Goal: Transaction & Acquisition: Subscribe to service/newsletter

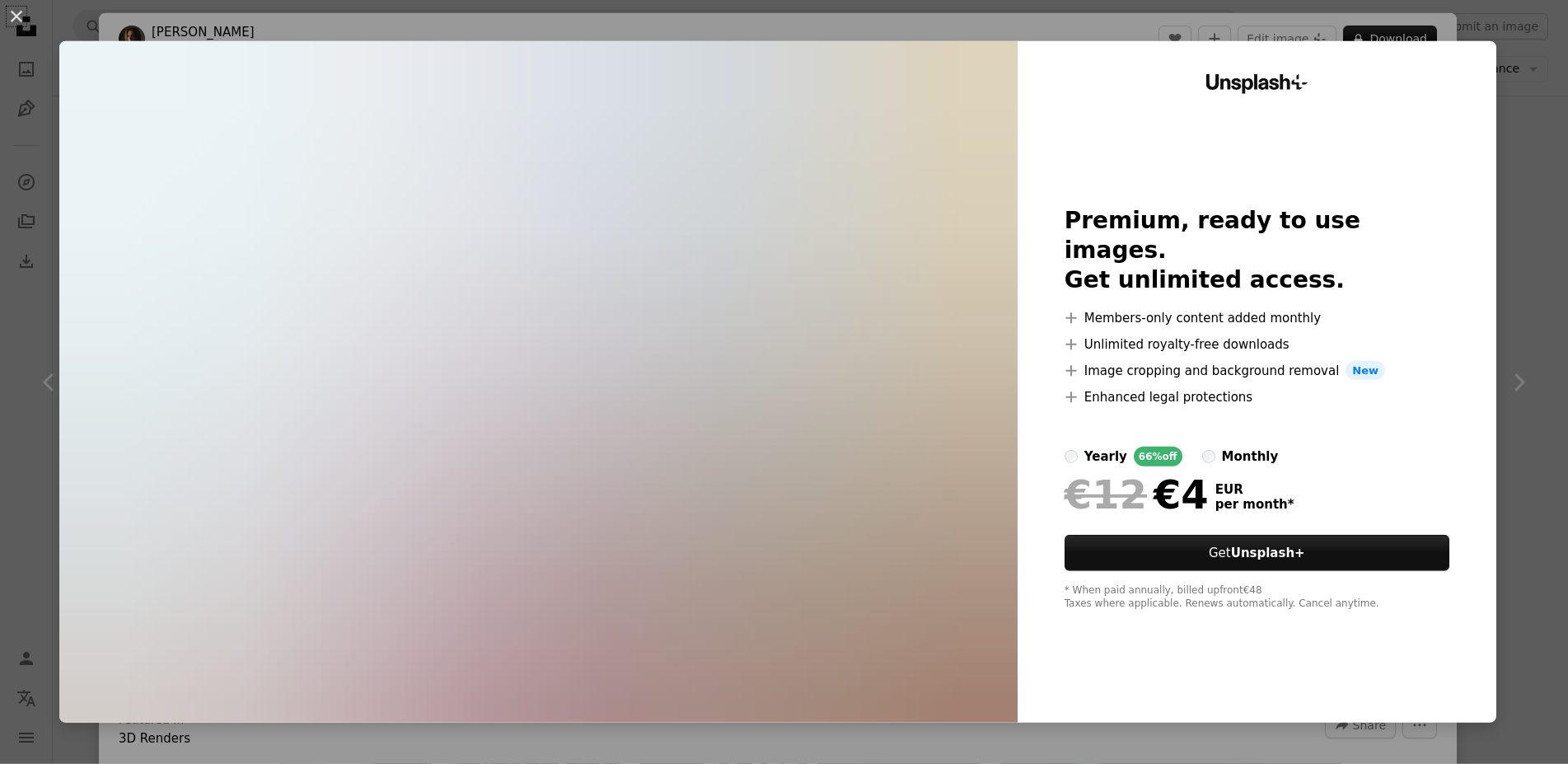
scroll to position [3629, 0]
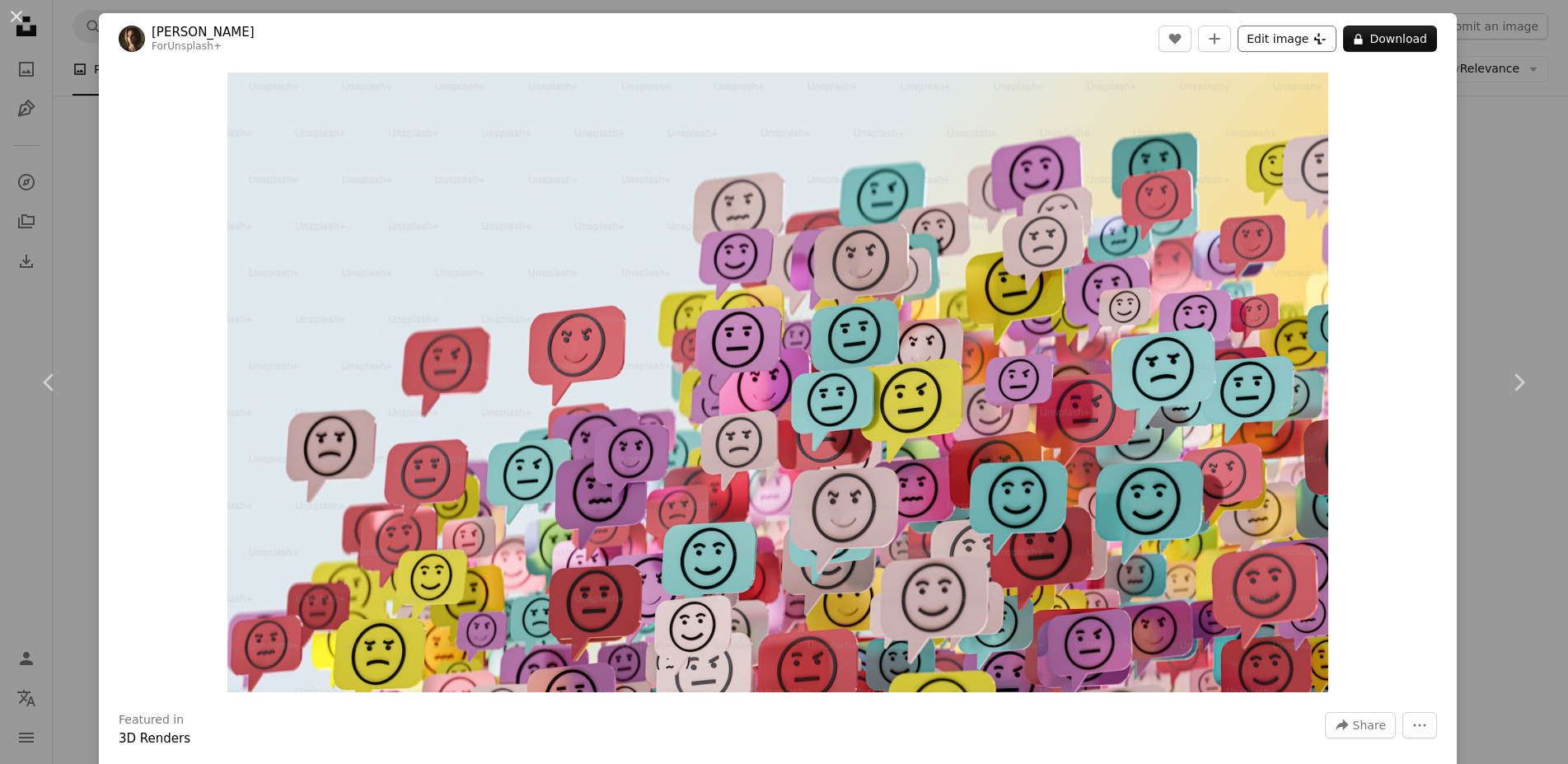
click at [1299, 37] on button "Edit image Plus sign for Unsplash+" at bounding box center [1287, 38] width 99 height 26
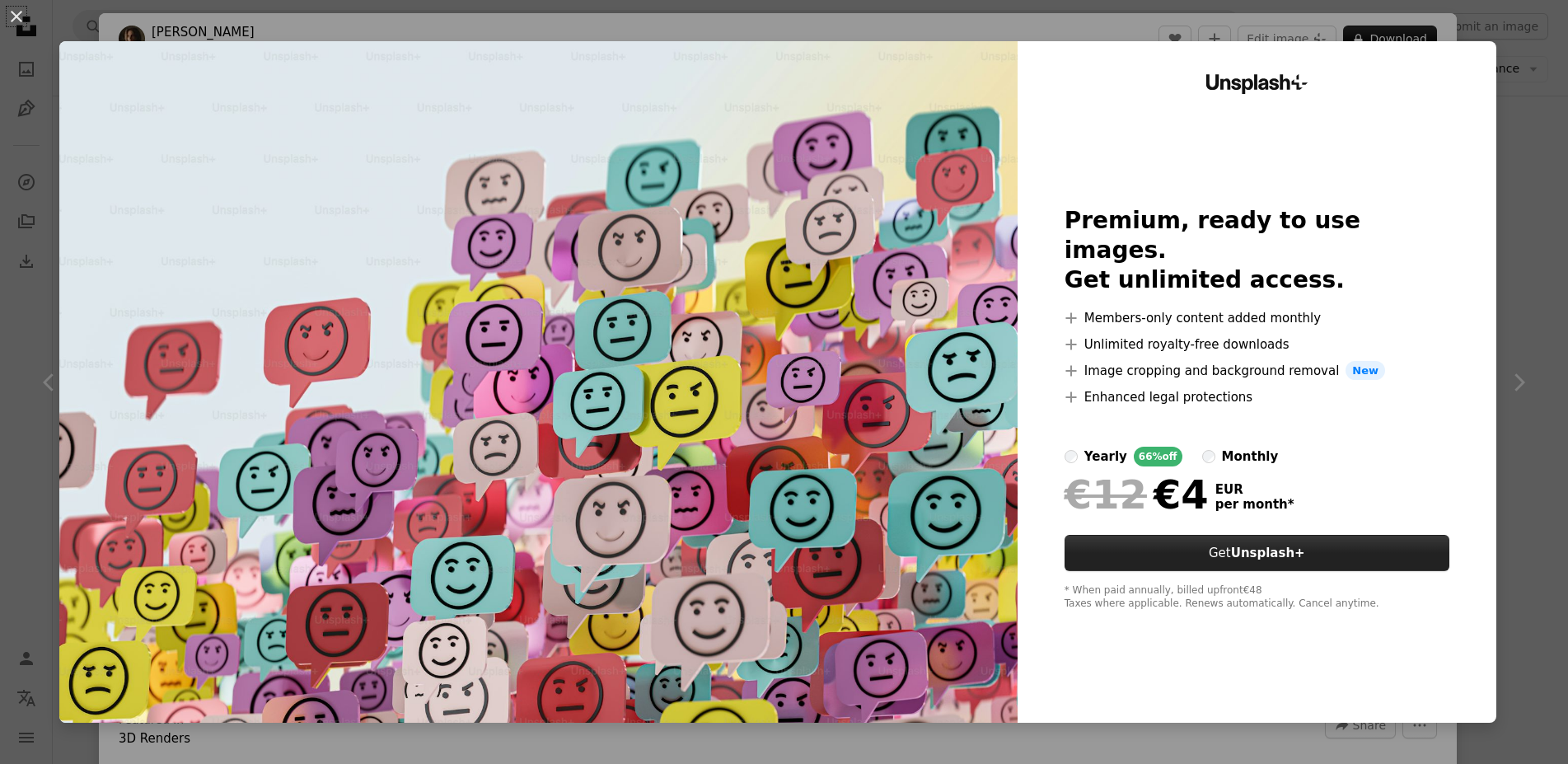
click at [1270, 546] on strong "Unsplash+" at bounding box center [1268, 553] width 74 height 14
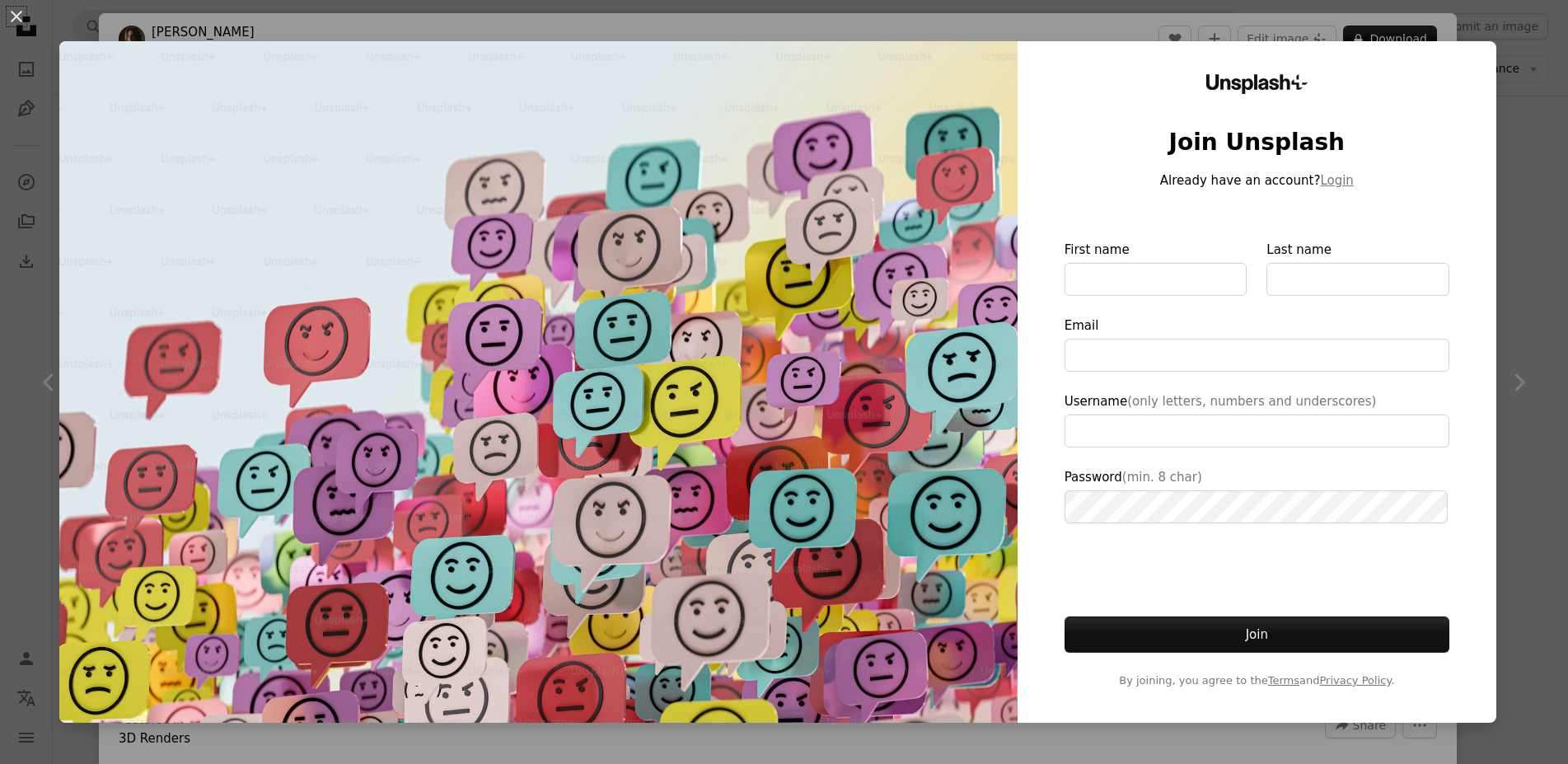
type input "**********"
click at [1522, 156] on div "An X shape Unsplash+ Join Unsplash Already have an account? Login First name La…" at bounding box center [784, 382] width 1568 height 764
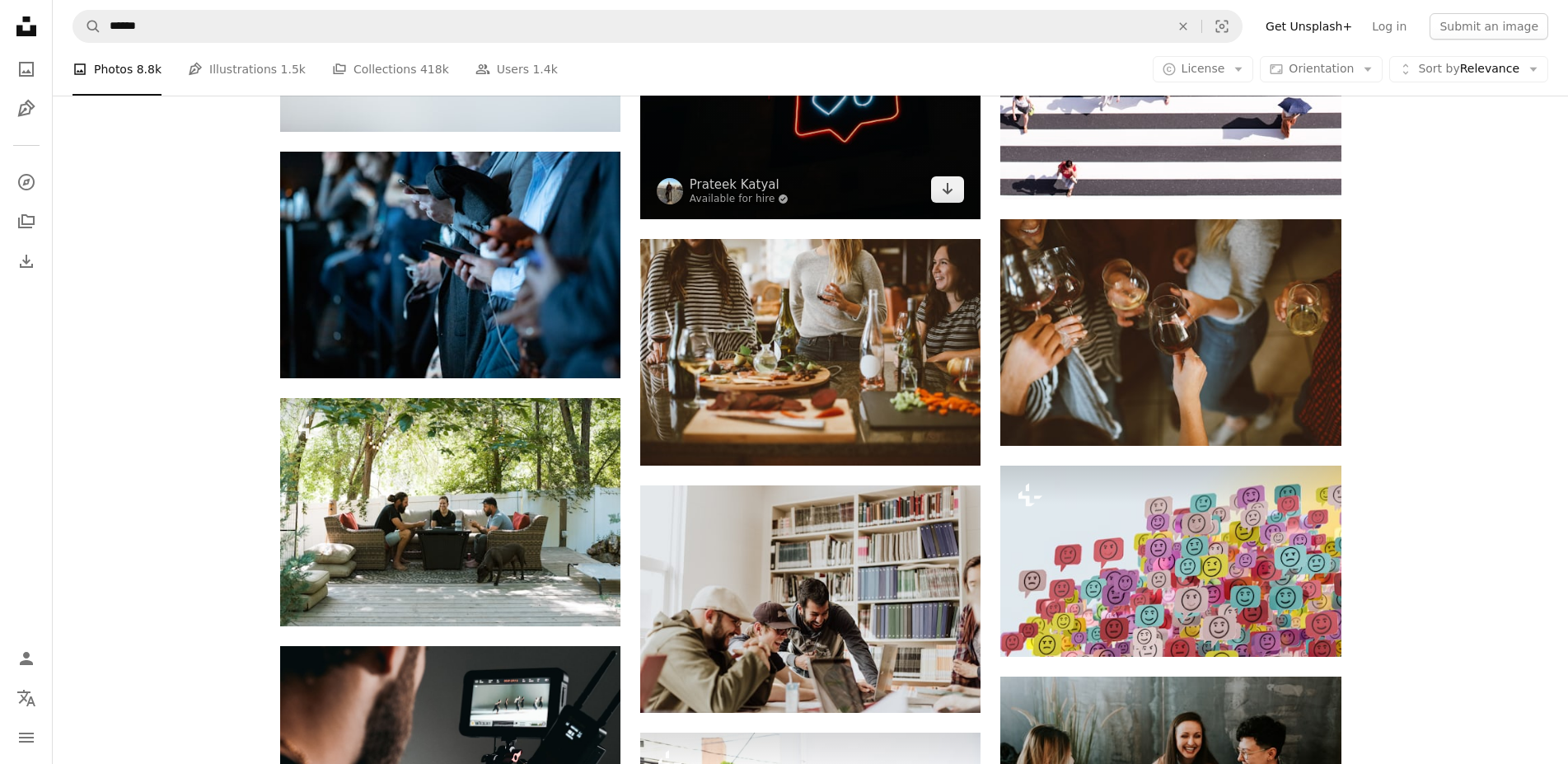
scroll to position [3042, 0]
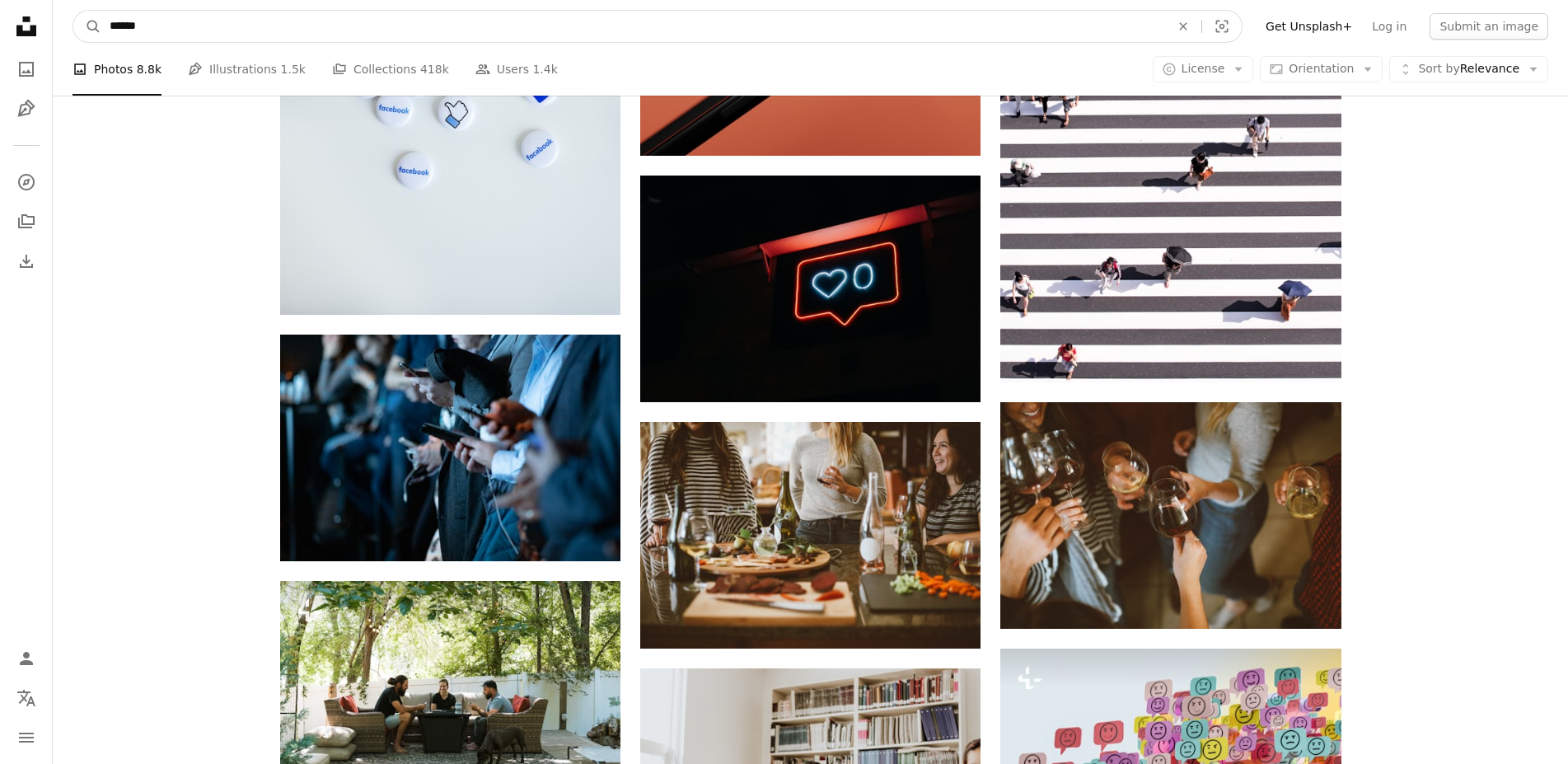
drag, startPoint x: 147, startPoint y: 22, endPoint x: 88, endPoint y: 24, distance: 59.0
click at [102, 24] on input "******" at bounding box center [633, 26] width 1064 height 31
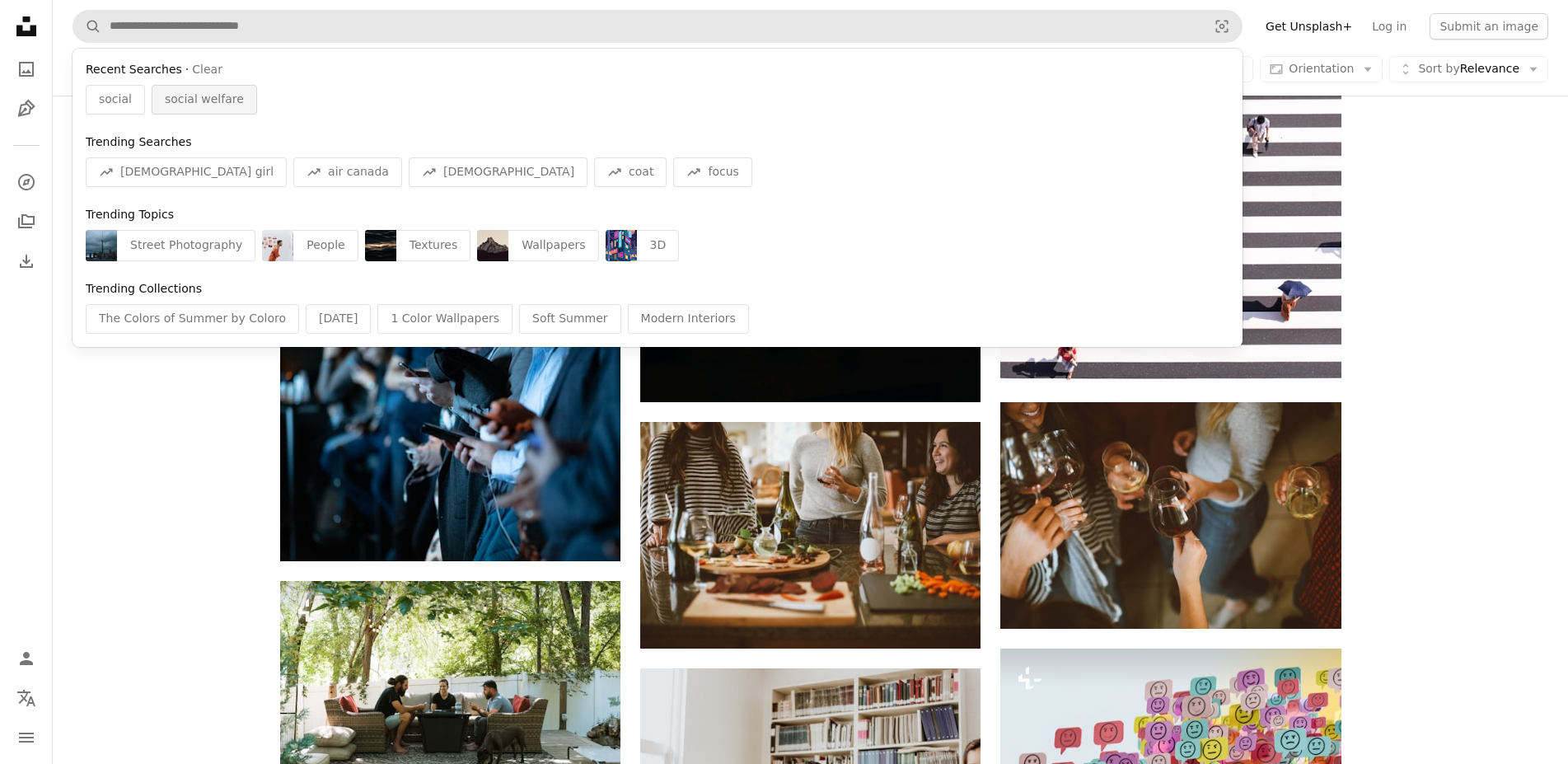
click at [200, 97] on span "social welfare" at bounding box center [204, 100] width 79 height 16
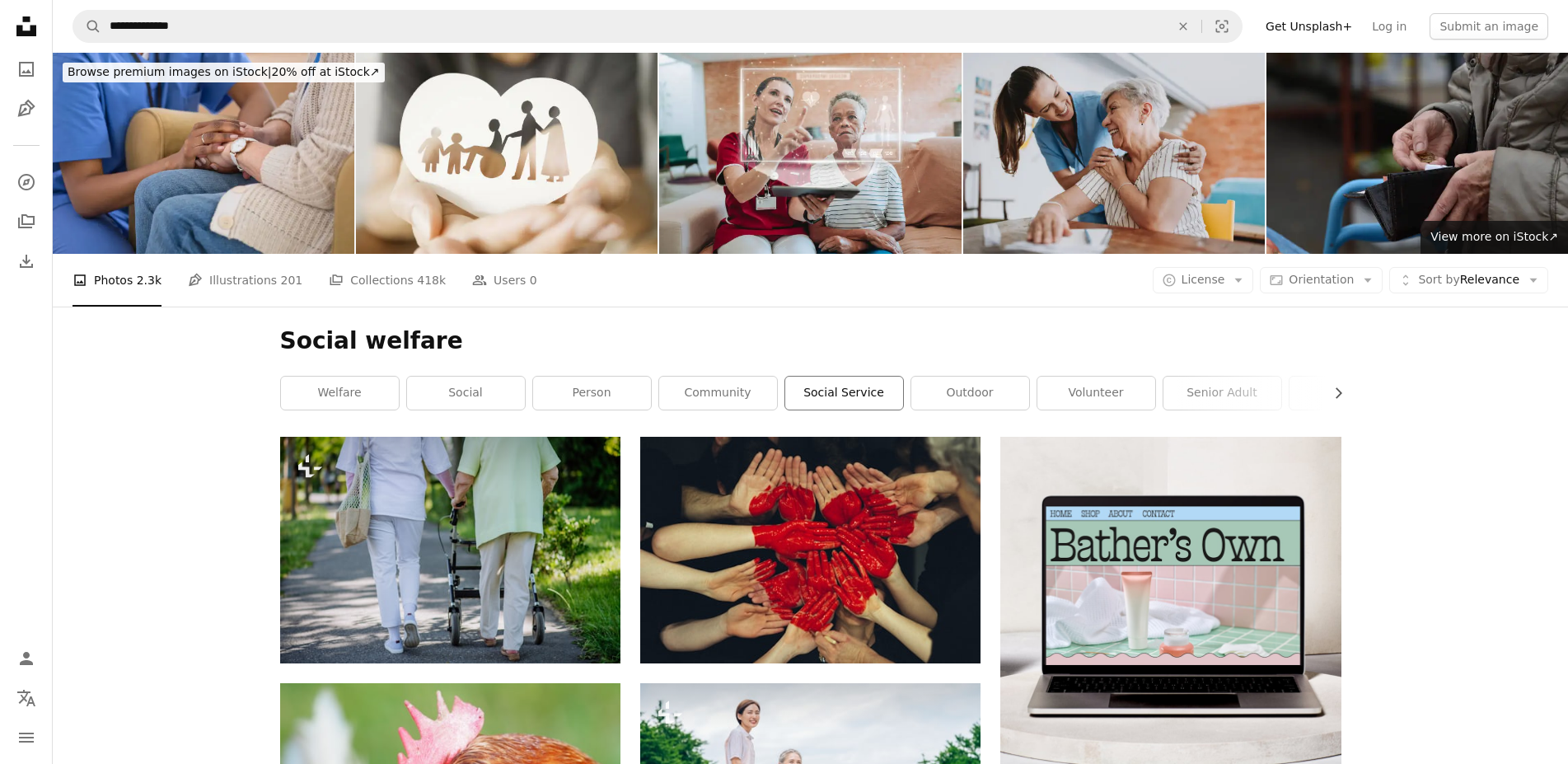
click at [835, 396] on link "social service" at bounding box center [843, 393] width 118 height 33
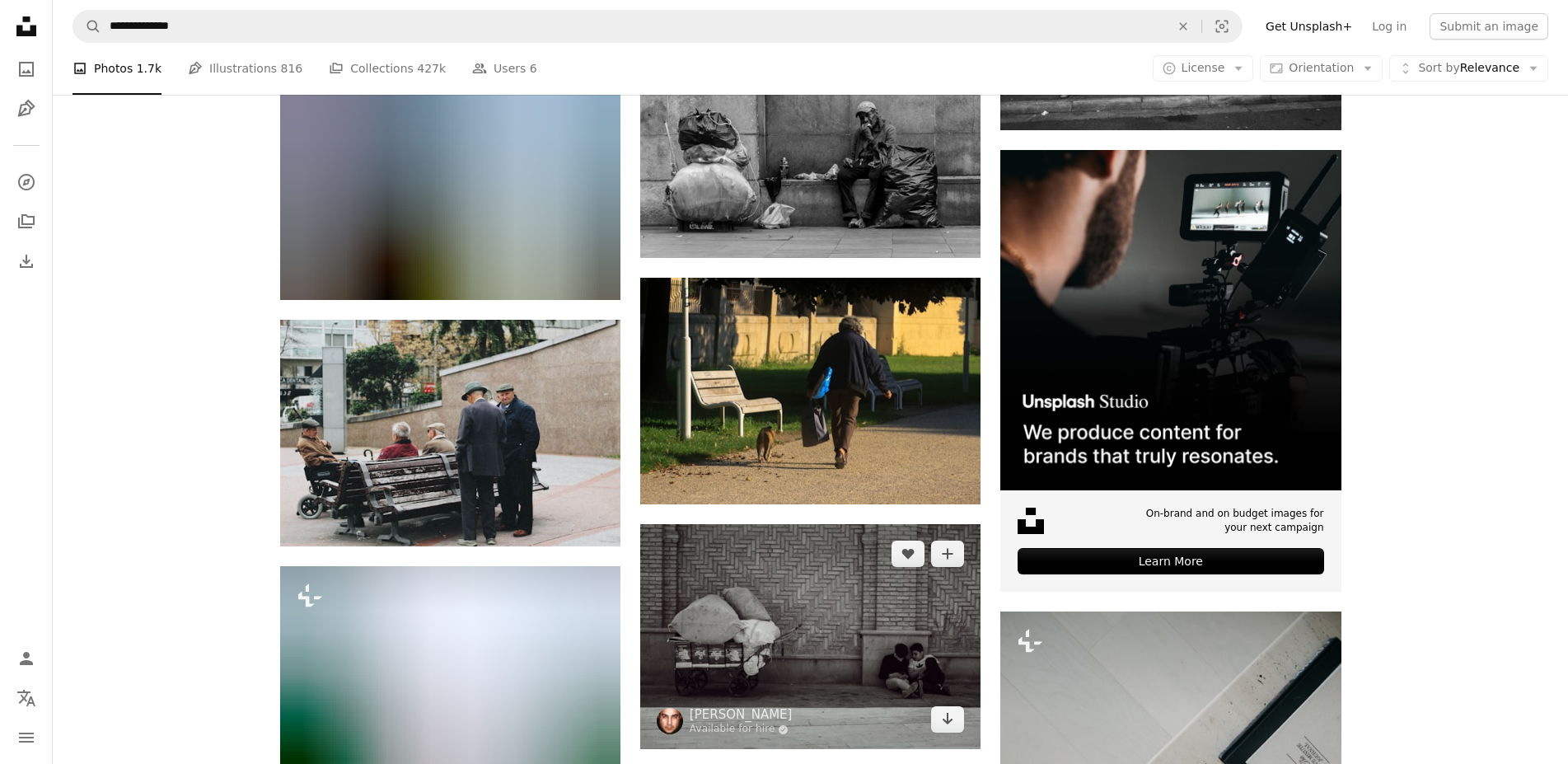
scroll to position [6437, 0]
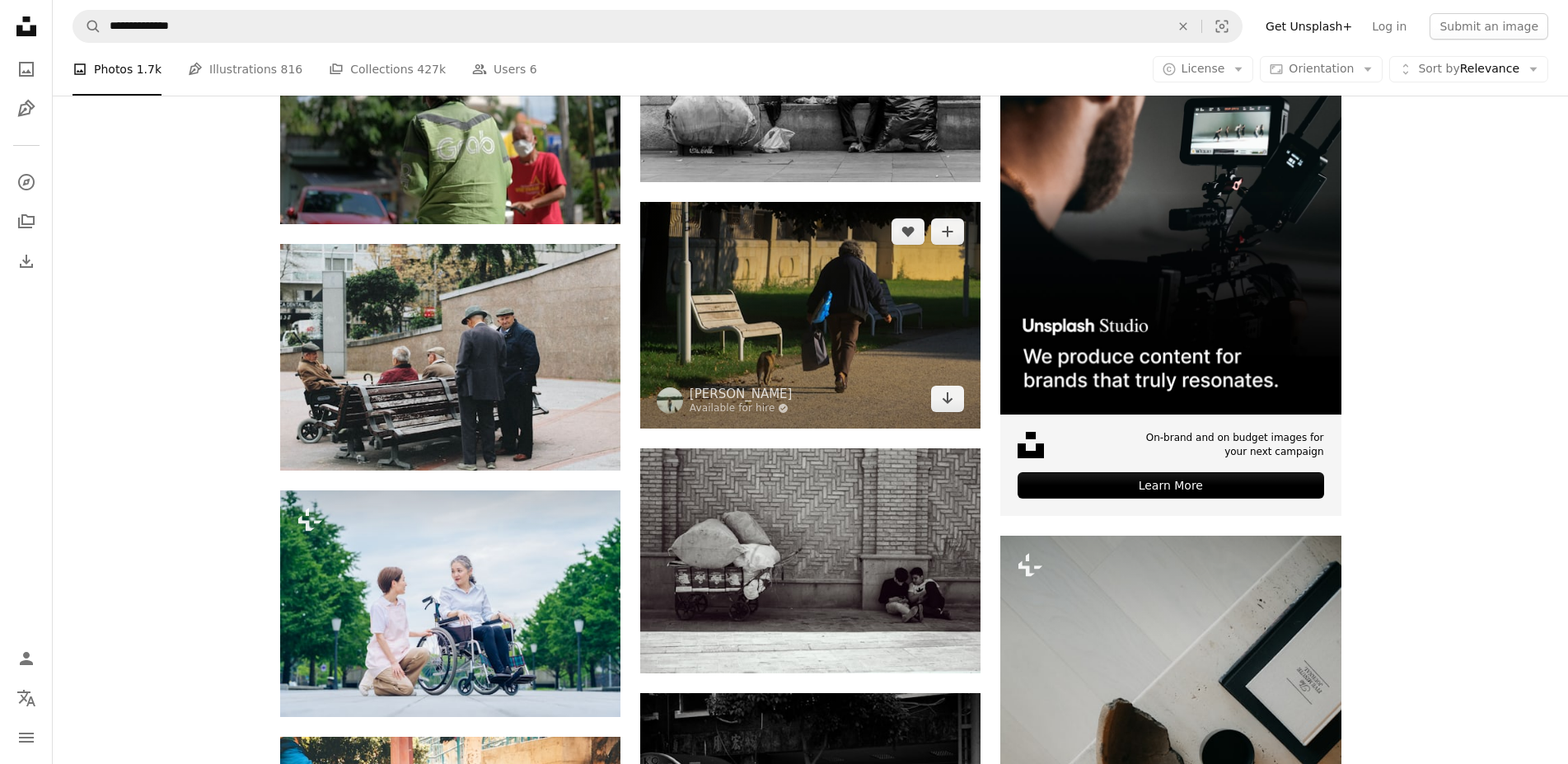
click at [817, 330] on img at bounding box center [810, 315] width 341 height 227
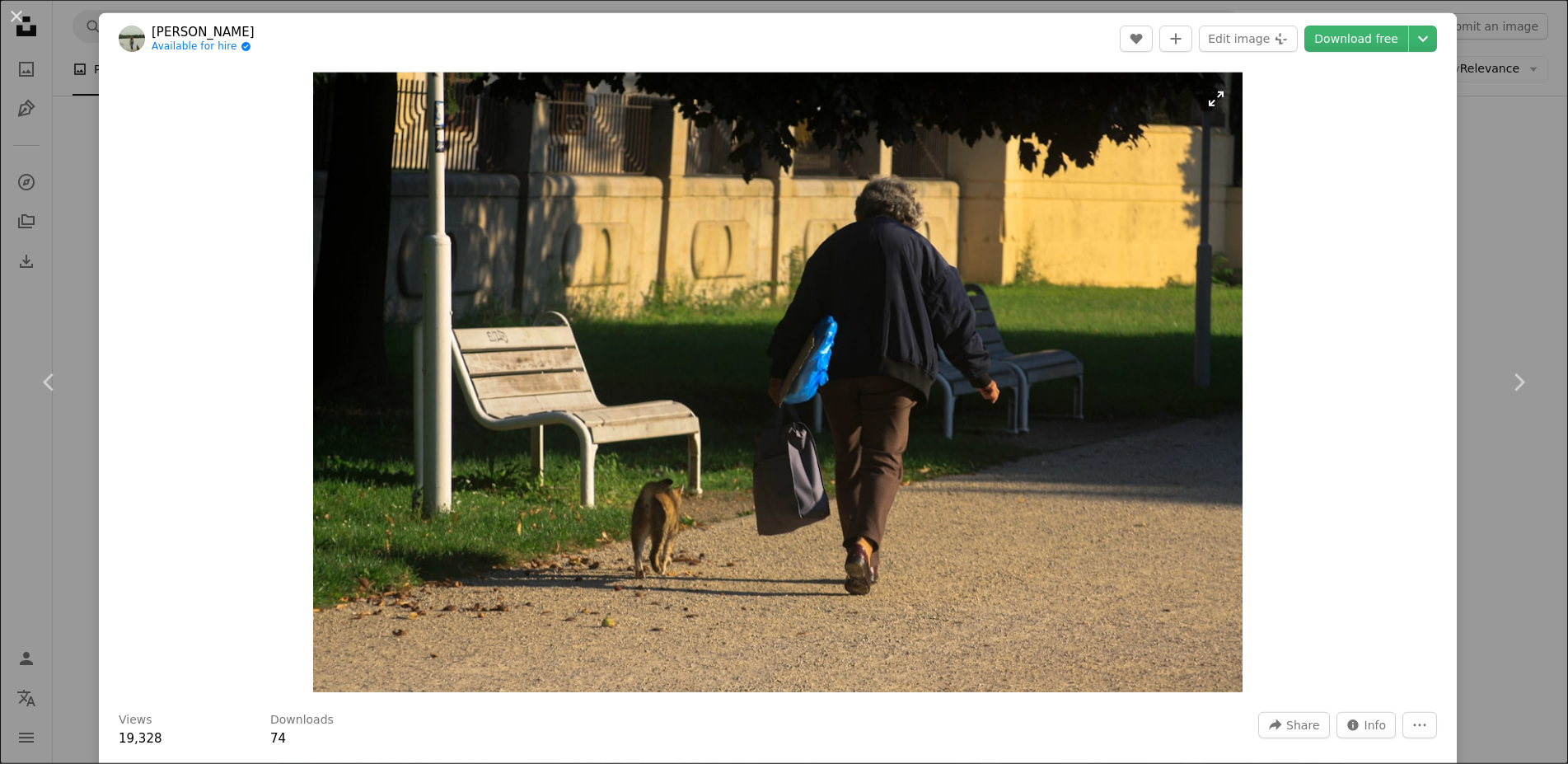
click at [830, 373] on img "Zoom in on this image" at bounding box center [778, 382] width 930 height 619
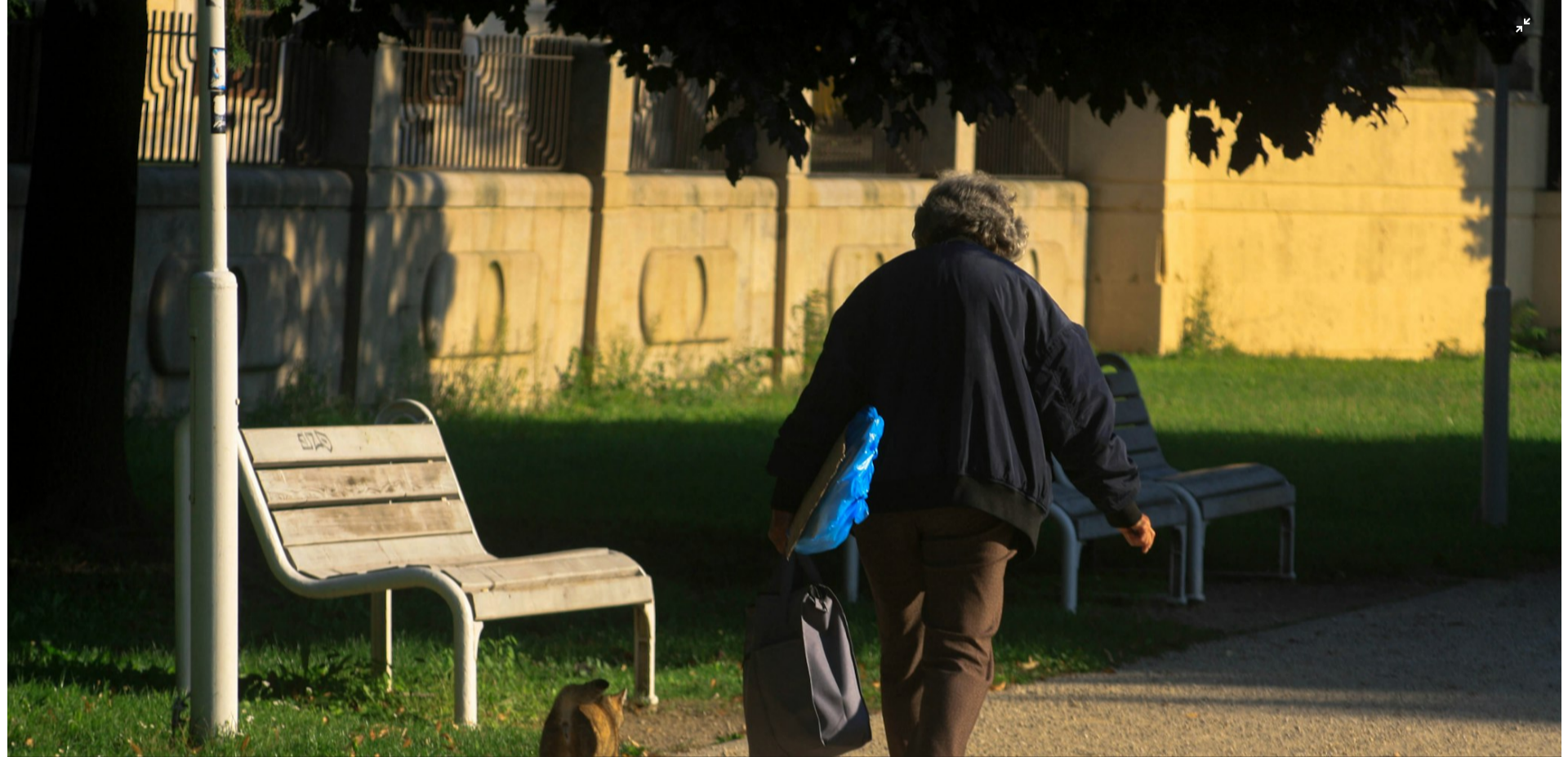
scroll to position [6381, 0]
